Goal: Check status: Check status

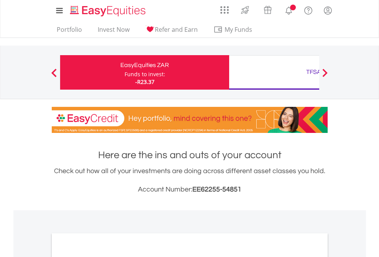
click at [125, 72] on div "Funds to invest:" at bounding box center [145, 74] width 41 height 8
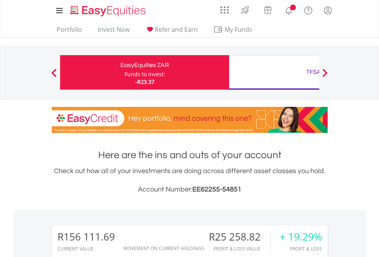
scroll to position [74, 120]
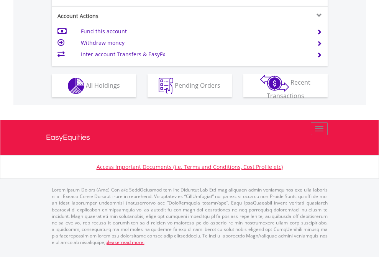
scroll to position [719, 0]
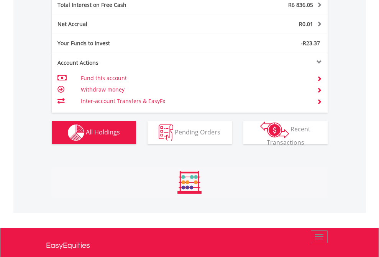
scroll to position [74, 120]
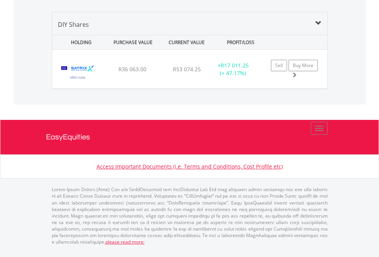
scroll to position [74, 120]
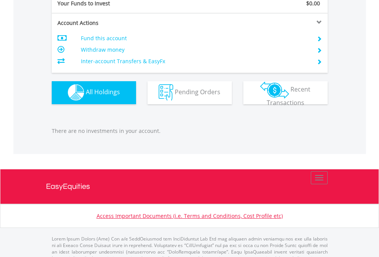
scroll to position [759, 0]
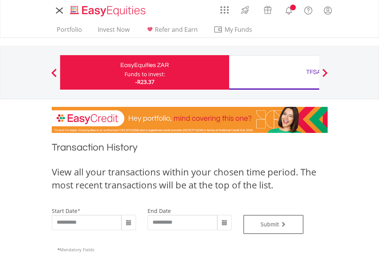
type input "**********"
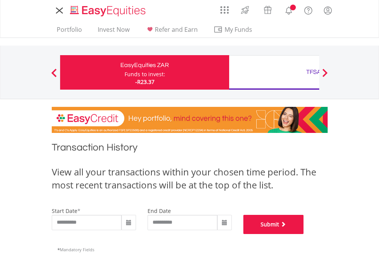
click at [304, 234] on button "Submit" at bounding box center [273, 224] width 61 height 19
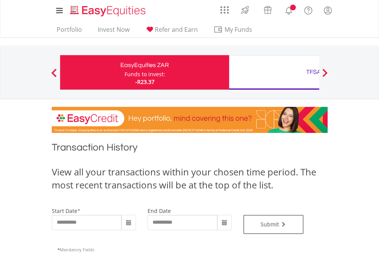
click at [274, 72] on div "TFSA" at bounding box center [314, 72] width 160 height 11
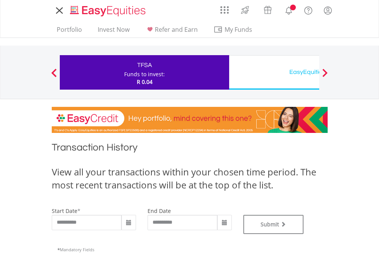
type input "**********"
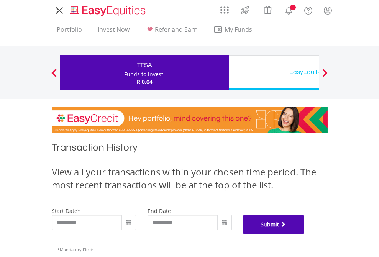
click at [304, 234] on button "Submit" at bounding box center [273, 224] width 61 height 19
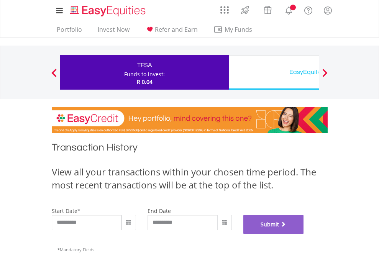
scroll to position [311, 0]
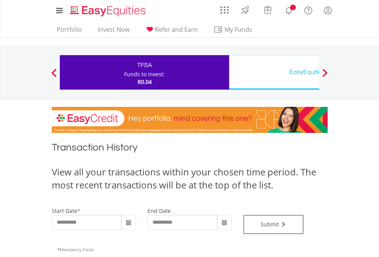
click at [274, 72] on div "EasyEquities USD" at bounding box center [314, 72] width 160 height 11
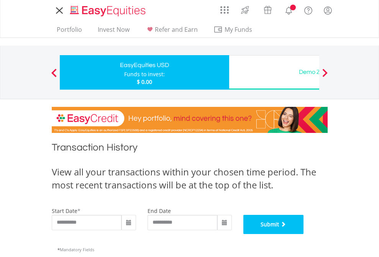
click at [304, 234] on button "Submit" at bounding box center [273, 224] width 61 height 19
